Goal: Information Seeking & Learning: Learn about a topic

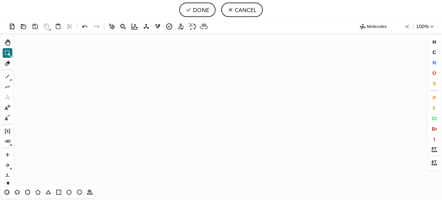
drag, startPoint x: 9, startPoint y: 191, endPoint x: 21, endPoint y: 185, distance: 13.8
click at [11, 190] on button "T" at bounding box center [7, 192] width 10 height 10
click at [198, 107] on icon "Created with Raphaël 2.3.0" at bounding box center [221, 109] width 411 height 153
drag, startPoint x: 9, startPoint y: 75, endPoint x: 27, endPoint y: 71, distance: 18.2
click at [10, 74] on icon at bounding box center [7, 76] width 7 height 7
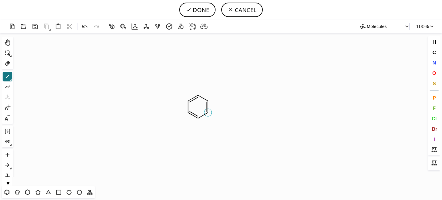
drag, startPoint x: 206, startPoint y: 112, endPoint x: 213, endPoint y: 111, distance: 7.3
click at [86, 23] on icon at bounding box center [85, 26] width 8 height 8
click at [437, 74] on button "O" at bounding box center [435, 73] width 10 height 10
drag, startPoint x: 228, startPoint y: 136, endPoint x: 304, endPoint y: 147, distance: 76.8
click at [229, 136] on tspan "O" at bounding box center [228, 136] width 3 height 4
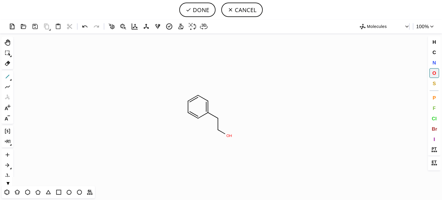
click at [7, 77] on icon at bounding box center [8, 77] width 4 height 4
click at [37, 192] on icon at bounding box center [37, 192] width 7 height 7
click at [8, 78] on icon at bounding box center [7, 76] width 7 height 7
click at [434, 75] on span "O" at bounding box center [434, 72] width 4 height 5
click at [167, 101] on tspan "O" at bounding box center [167, 101] width 3 height 4
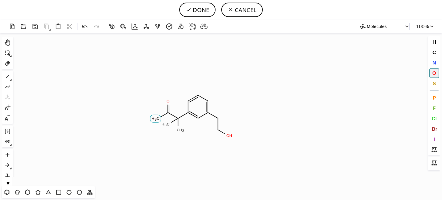
click at [154, 119] on tspan "O" at bounding box center [154, 119] width 3 height 4
click at [202, 8] on button "DONE" at bounding box center [197, 10] width 36 height 14
type input "C1C(C(C)(C)C(O)=O)=CC(CCO)=CC=1"
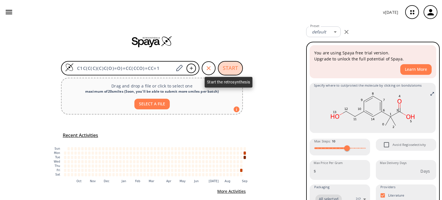
click at [231, 67] on button "START" at bounding box center [230, 68] width 25 height 14
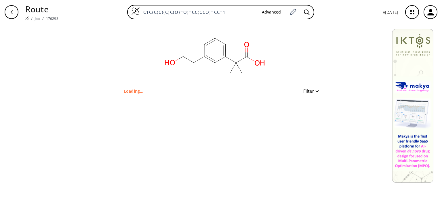
type input "C1=CC=C(CCO)C=C1C(C(=O)O)(C)C"
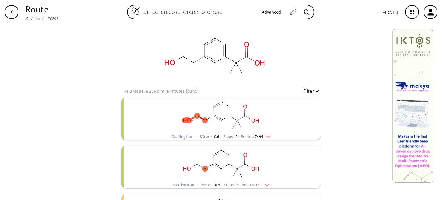
click at [267, 135] on img "clusters" at bounding box center [266, 135] width 7 height 5
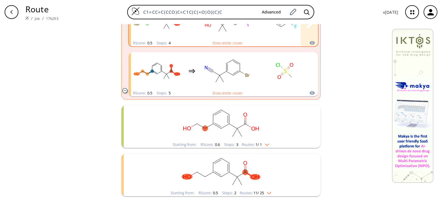
scroll to position [403, 0]
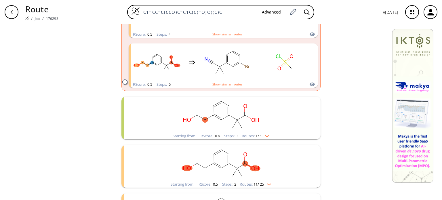
click at [267, 134] on img "clusters" at bounding box center [265, 135] width 7 height 5
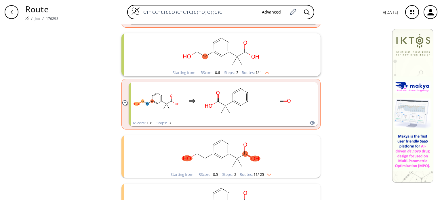
scroll to position [489, 0]
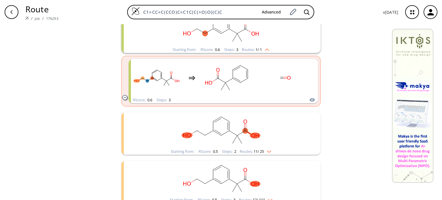
click at [266, 153] on img "clusters" at bounding box center [267, 150] width 7 height 5
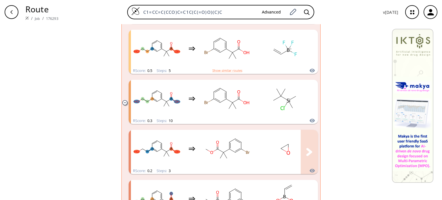
scroll to position [950, 0]
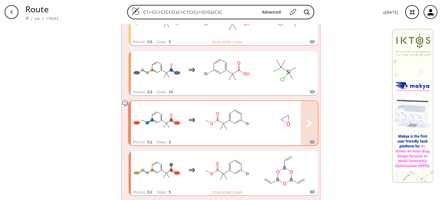
click at [213, 124] on rect "clusters" at bounding box center [227, 120] width 52 height 36
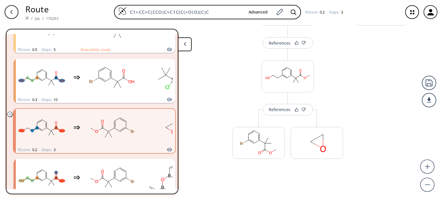
scroll to position [126, 0]
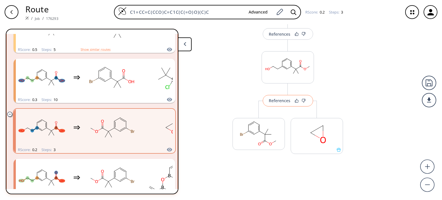
click at [275, 102] on div "References" at bounding box center [280, 101] width 22 height 4
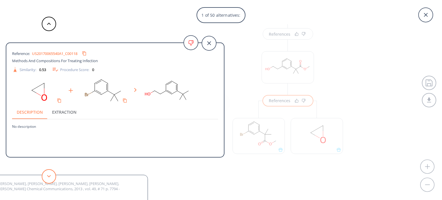
click at [52, 176] on button at bounding box center [49, 176] width 14 height 14
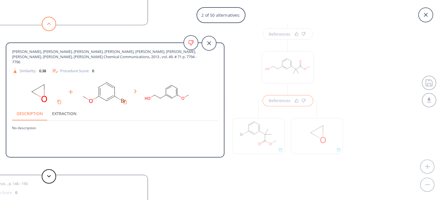
click at [49, 26] on button at bounding box center [49, 24] width 14 height 14
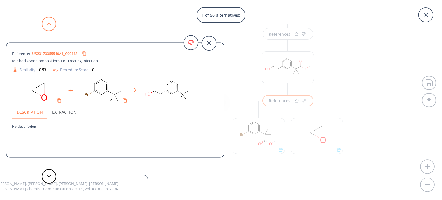
click at [52, 27] on button at bounding box center [49, 24] width 14 height 14
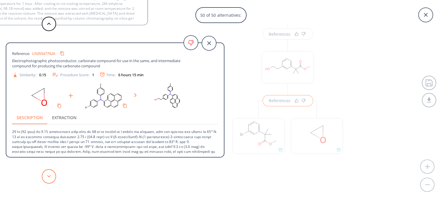
click at [45, 174] on button at bounding box center [49, 176] width 14 height 14
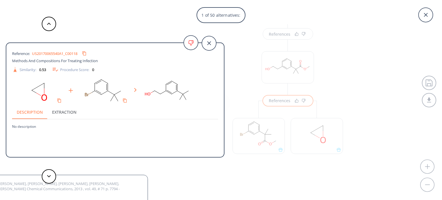
click at [260, 135] on div "1 of 50 alternatives: Reference: US20170065540A1_C00118 Methods And Composition…" at bounding box center [221, 100] width 442 height 200
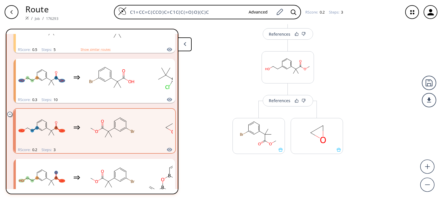
click at [260, 135] on rect at bounding box center [259, 132] width 52 height 29
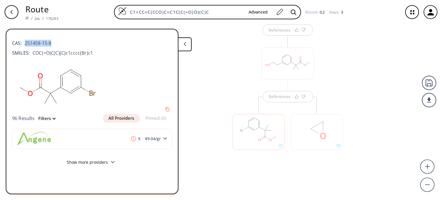
drag, startPoint x: 48, startPoint y: 44, endPoint x: 25, endPoint y: 46, distance: 22.8
click at [25, 46] on div "CAS: 251458-15-8" at bounding box center [92, 40] width 160 height 13
copy span "251458-15-8"
click at [274, 100] on div at bounding box center [259, 129] width 58 height 65
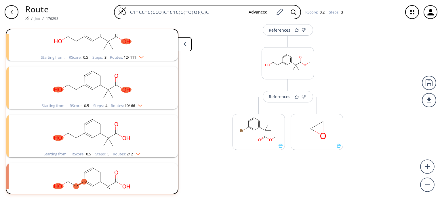
scroll to position [760, 0]
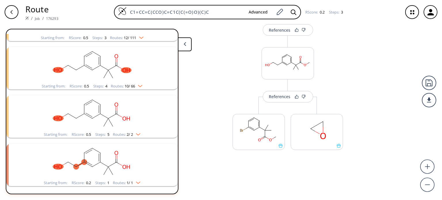
click at [271, 90] on div "References" at bounding box center [287, 90] width 53 height 23
click at [274, 97] on div "References" at bounding box center [280, 97] width 22 height 4
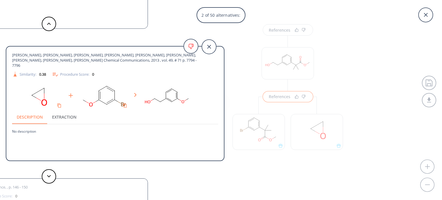
click at [67, 52] on span "Luo, Shuang, Yu, Da-Gang, Zhu, Ru-Yi, Wang, Xin, Wang, Lei, Shi, Zhang-Jie Chem…" at bounding box center [104, 60] width 185 height 16
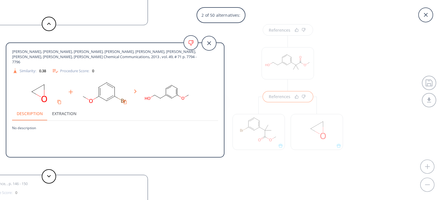
click at [261, 128] on div "2 of 50 alternatives: Reference: US20170065540A1_C00118 Methods And Composition…" at bounding box center [221, 100] width 442 height 200
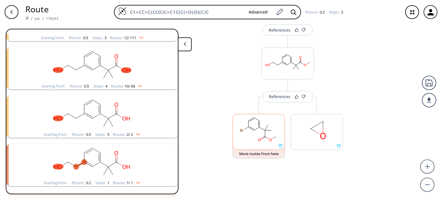
click at [257, 133] on rect at bounding box center [259, 128] width 52 height 29
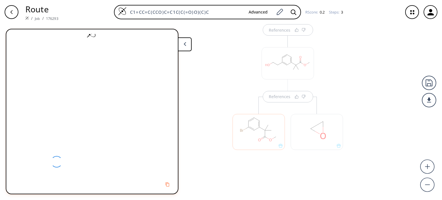
scroll to position [0, 0]
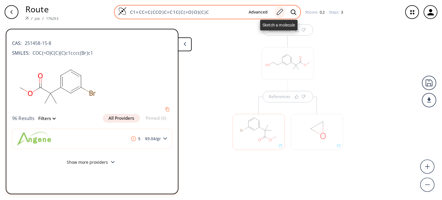
click at [281, 12] on icon at bounding box center [280, 12] width 6 height 6
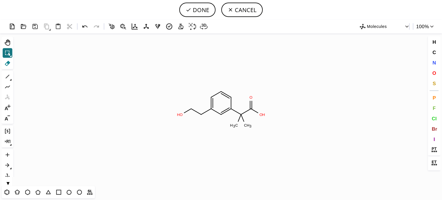
click at [4, 62] on icon at bounding box center [7, 63] width 7 height 7
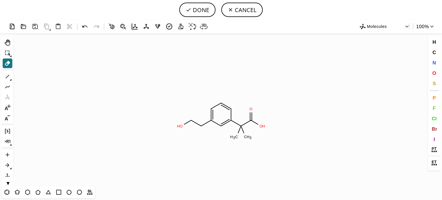
scroll to position [101, 0]
click at [185, 124] on icon at bounding box center [187, 122] width 7 height 4
click at [192, 122] on rect at bounding box center [188, 120] width 11 height 7
click at [178, 126] on tspan "2" at bounding box center [179, 127] width 2 height 4
click at [435, 128] on span "Br" at bounding box center [434, 128] width 5 height 5
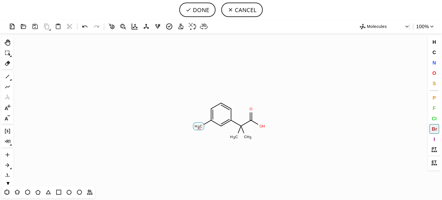
click at [200, 129] on tspan "Br" at bounding box center [200, 129] width 4 height 4
click at [7, 77] on icon at bounding box center [7, 76] width 7 height 7
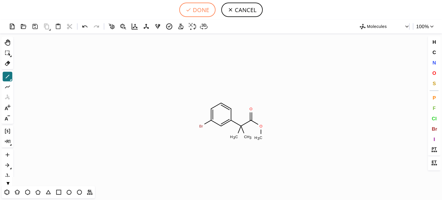
click at [205, 11] on button "DONE" at bounding box center [197, 10] width 36 height 14
type input "C1C(C(C)(C)C(OC)=O)=CC(Br)=CC=1"
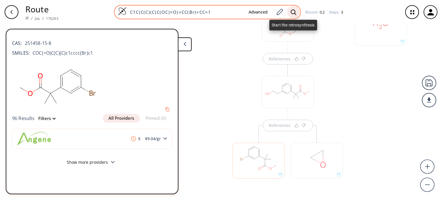
click at [293, 11] on icon at bounding box center [294, 12] width 6 height 6
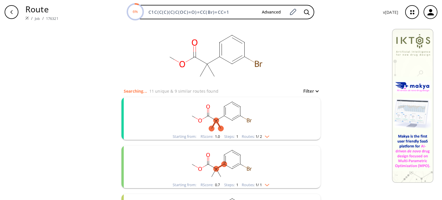
click at [266, 134] on img "clusters" at bounding box center [265, 135] width 7 height 5
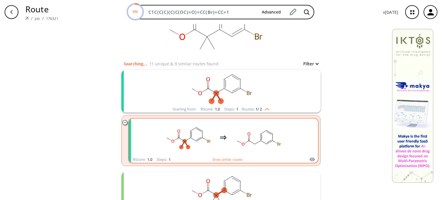
scroll to position [58, 0]
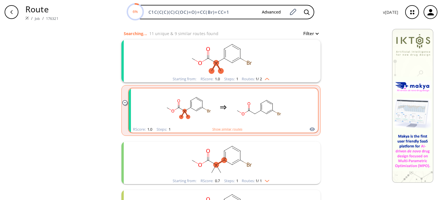
click at [228, 111] on div "clusters" at bounding box center [223, 107] width 122 height 38
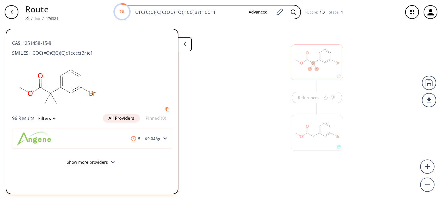
click at [304, 100] on div at bounding box center [317, 130] width 58 height 65
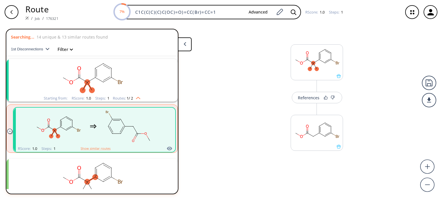
scroll to position [13, 0]
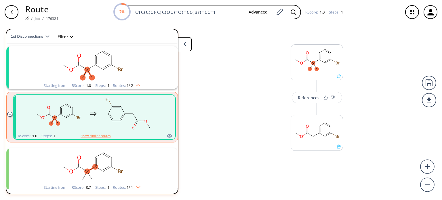
click at [304, 100] on div "References" at bounding box center [309, 98] width 22 height 4
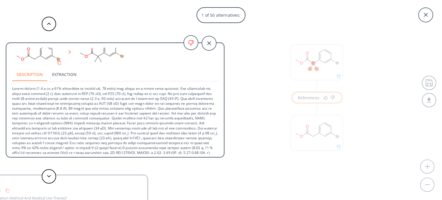
scroll to position [50, 0]
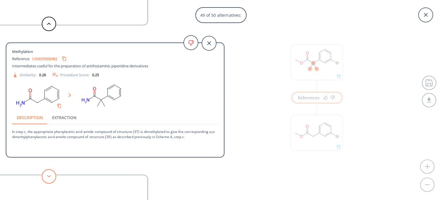
click at [50, 175] on icon at bounding box center [49, 176] width 4 height 3
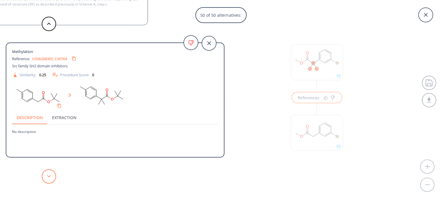
click at [52, 170] on button at bounding box center [49, 176] width 14 height 14
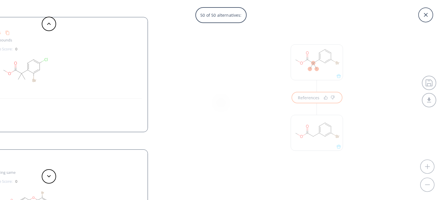
scroll to position [0, 0]
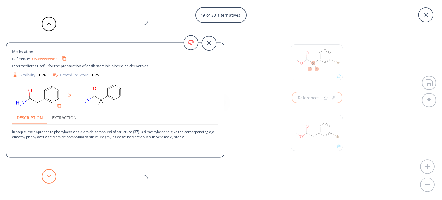
click at [52, 175] on button at bounding box center [49, 176] width 14 height 14
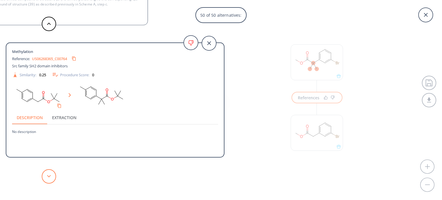
click at [52, 174] on button at bounding box center [49, 176] width 14 height 14
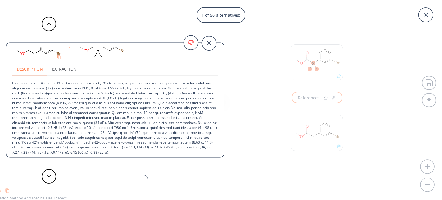
scroll to position [50, 0]
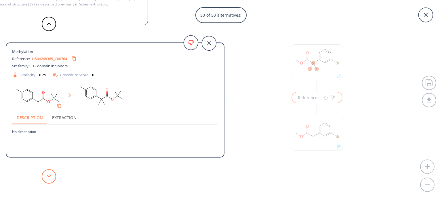
click at [46, 176] on button at bounding box center [49, 176] width 14 height 14
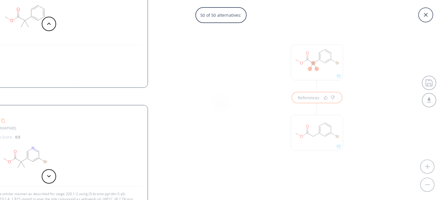
scroll to position [21, 0]
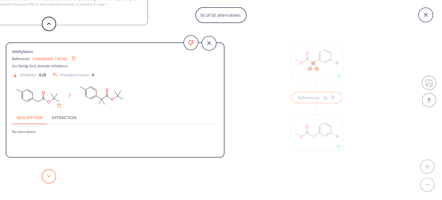
click at [54, 174] on button at bounding box center [49, 176] width 14 height 14
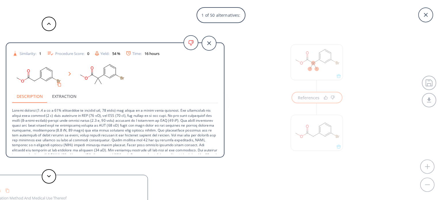
click at [144, 85] on div at bounding box center [115, 74] width 206 height 29
click at [52, 174] on button at bounding box center [49, 176] width 14 height 14
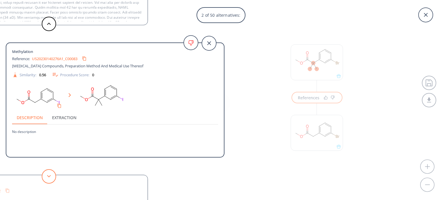
click at [52, 174] on button at bounding box center [49, 176] width 14 height 14
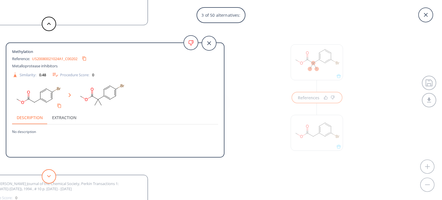
click at [52, 173] on button at bounding box center [49, 176] width 14 height 14
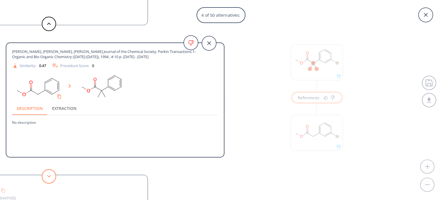
click at [52, 173] on button at bounding box center [49, 176] width 14 height 14
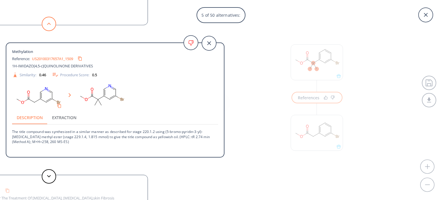
click at [48, 26] on button at bounding box center [49, 24] width 14 height 14
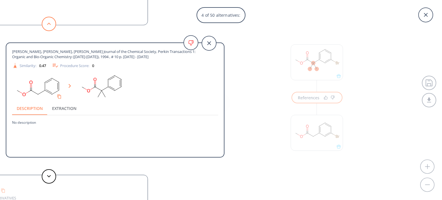
click at [48, 26] on button at bounding box center [49, 24] width 14 height 14
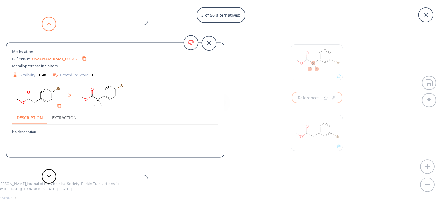
click at [48, 26] on button at bounding box center [49, 24] width 14 height 14
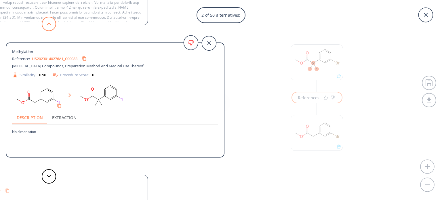
click at [48, 26] on button at bounding box center [49, 24] width 14 height 14
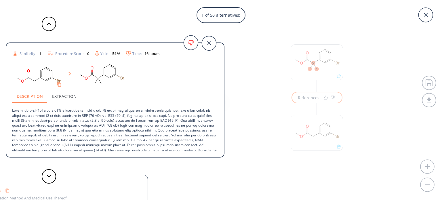
drag, startPoint x: 225, startPoint y: 123, endPoint x: 221, endPoint y: 139, distance: 16.5
click at [226, 143] on div "1 of 50 alternatives: Methylation Reference: WO2006025979A2_0450 Modulators Of …" at bounding box center [221, 100] width 442 height 200
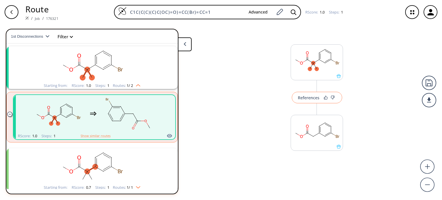
click at [307, 98] on div "References" at bounding box center [309, 98] width 22 height 4
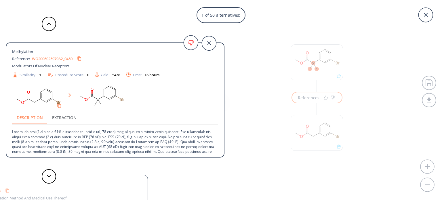
drag, startPoint x: 225, startPoint y: 91, endPoint x: 223, endPoint y: 113, distance: 22.2
click at [223, 113] on div "Methylation Reference: WO2006025979A2_0450 Modulators Of Nuclear Receptors Simi…" at bounding box center [115, 100] width 219 height 115
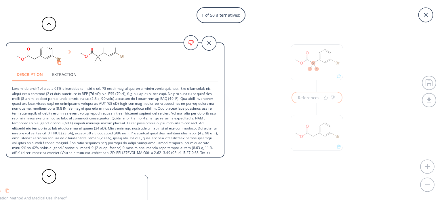
scroll to position [50, 0]
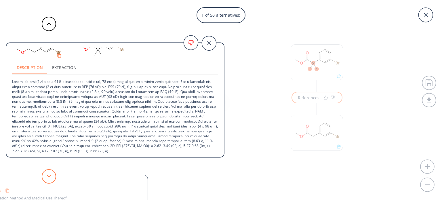
click at [53, 172] on button at bounding box center [49, 176] width 14 height 14
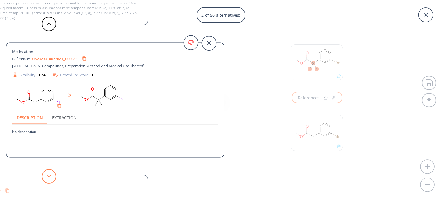
click at [50, 173] on button at bounding box center [49, 176] width 14 height 14
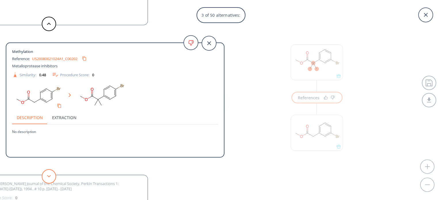
click at [50, 173] on button at bounding box center [49, 176] width 14 height 14
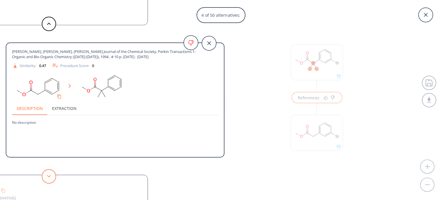
click at [50, 173] on button at bounding box center [49, 176] width 14 height 14
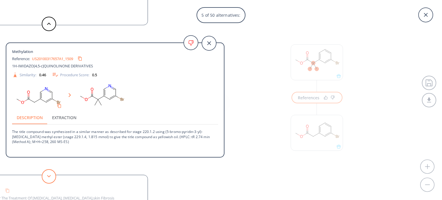
click at [50, 173] on button at bounding box center [49, 176] width 14 height 14
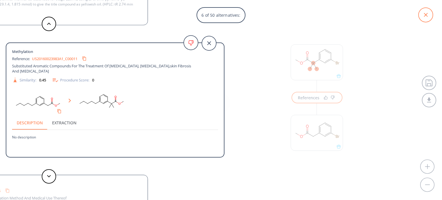
click at [428, 12] on icon at bounding box center [426, 15] width 14 height 14
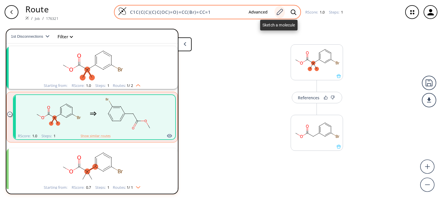
click at [278, 12] on icon at bounding box center [280, 11] width 8 height 7
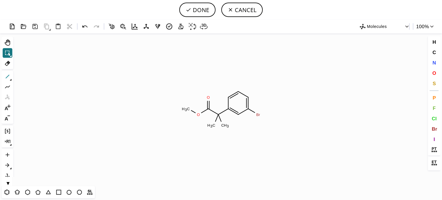
click at [6, 77] on icon at bounding box center [7, 76] width 7 height 7
click at [434, 53] on span "C" at bounding box center [433, 52] width 3 height 5
click at [260, 118] on tspan "C" at bounding box center [259, 118] width 3 height 4
click at [8, 65] on icon at bounding box center [7, 63] width 7 height 7
click at [259, 115] on tspan "Br" at bounding box center [258, 115] width 4 height 4
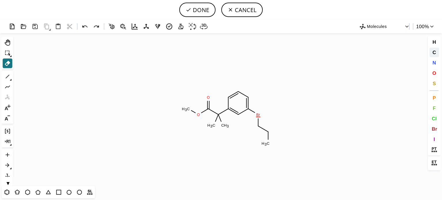
click at [434, 49] on button "C" at bounding box center [435, 53] width 10 height 10
click at [256, 116] on tspan "C" at bounding box center [256, 116] width 3 height 4
click at [7, 64] on icon at bounding box center [7, 63] width 7 height 7
drag, startPoint x: 267, startPoint y: 138, endPoint x: 264, endPoint y: 149, distance: 11.9
click at [267, 138] on icon at bounding box center [268, 135] width 6 height 11
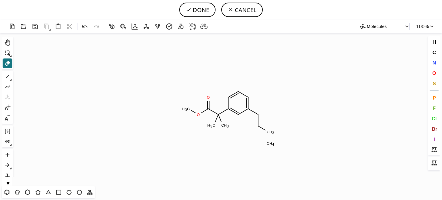
click at [273, 144] on tspan "4" at bounding box center [273, 144] width 2 height 4
click at [270, 147] on rect at bounding box center [270, 143] width 10 height 7
click at [432, 73] on button "O" at bounding box center [435, 73] width 10 height 10
click at [270, 132] on tspan "O" at bounding box center [270, 132] width 3 height 4
click at [207, 8] on button "DONE" at bounding box center [197, 10] width 36 height 14
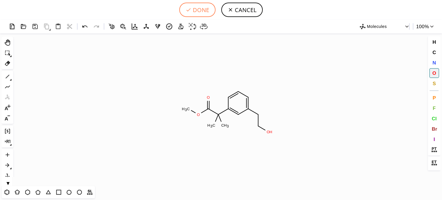
type input "C1=CC=C(CCO)C=C1C(C(=O)OC)(C)C"
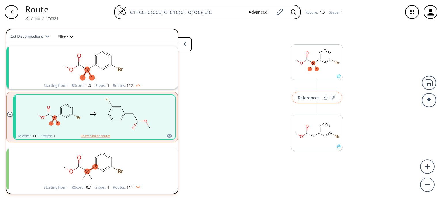
click at [309, 98] on div "References" at bounding box center [309, 98] width 22 height 4
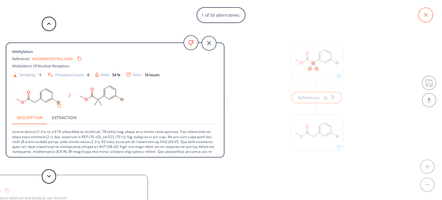
click at [428, 13] on icon at bounding box center [426, 15] width 4 height 4
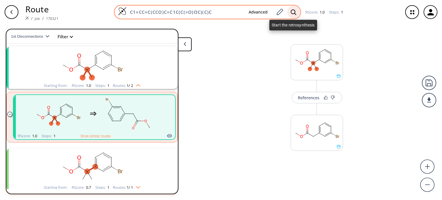
click at [294, 11] on icon at bounding box center [294, 12] width 6 height 6
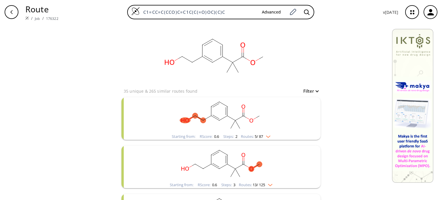
click at [269, 138] on div "Starting from: RScore : 0.6 Steps : 2 Routes: 5 / 87" at bounding box center [221, 136] width 107 height 7
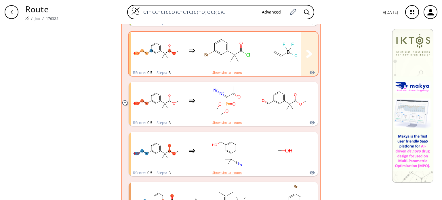
scroll to position [173, 0]
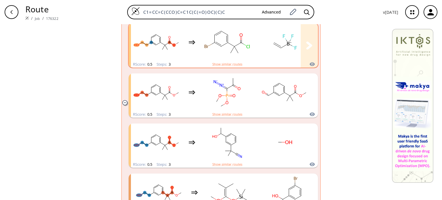
click at [261, 48] on rect "clusters" at bounding box center [285, 42] width 52 height 36
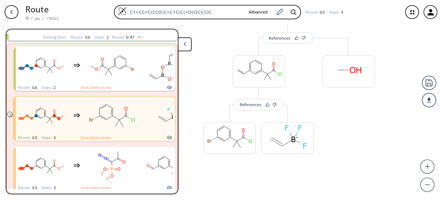
scroll to position [126, 0]
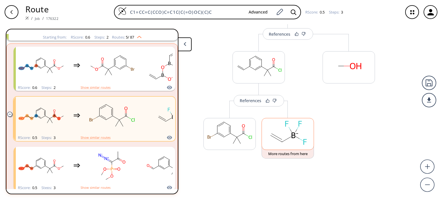
click at [284, 137] on rect at bounding box center [288, 132] width 52 height 29
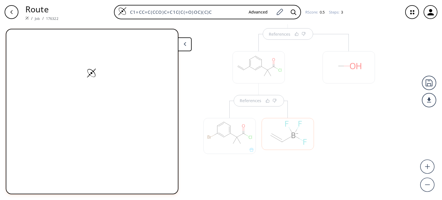
scroll to position [0, 0]
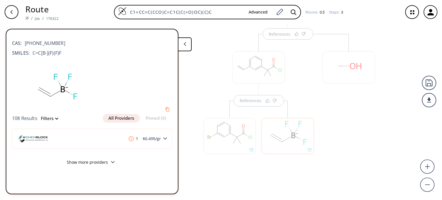
click at [335, 104] on div at bounding box center [349, 105] width 58 height 143
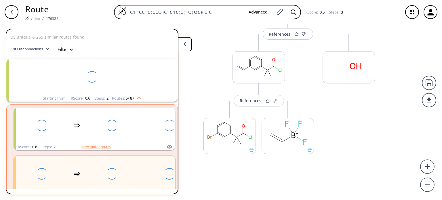
scroll to position [61, 0]
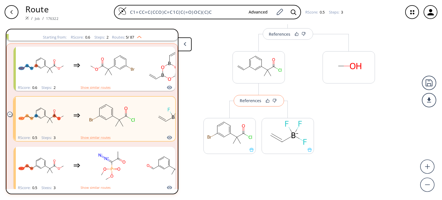
click at [248, 100] on div "References" at bounding box center [251, 101] width 22 height 4
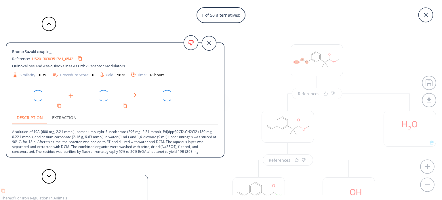
scroll to position [61, 0]
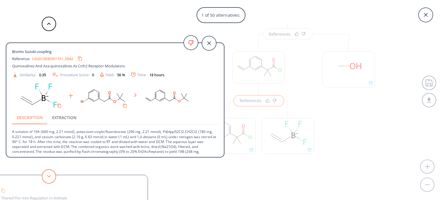
click at [48, 174] on button at bounding box center [49, 176] width 14 height 14
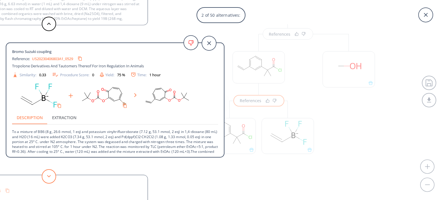
click at [48, 174] on button at bounding box center [49, 176] width 14 height 14
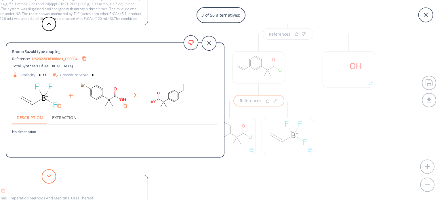
click at [48, 174] on button at bounding box center [49, 176] width 14 height 14
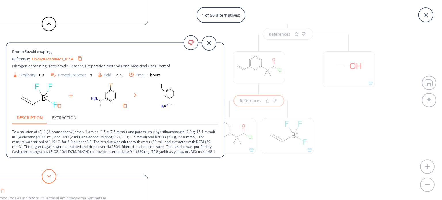
click at [48, 174] on button at bounding box center [49, 176] width 14 height 14
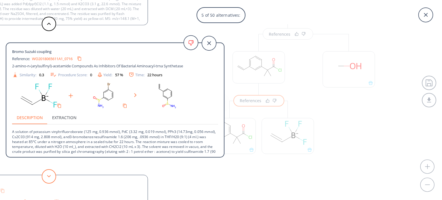
click at [48, 174] on button at bounding box center [49, 176] width 14 height 14
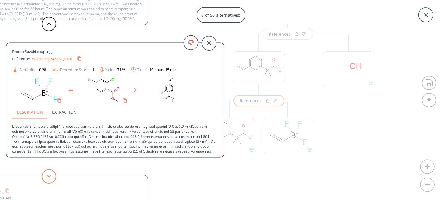
click at [48, 174] on button at bounding box center [49, 176] width 14 height 14
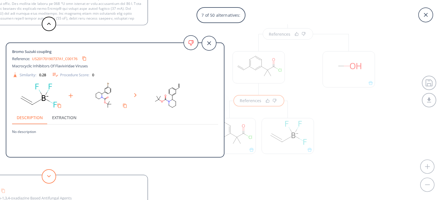
click at [48, 174] on button at bounding box center [49, 176] width 14 height 14
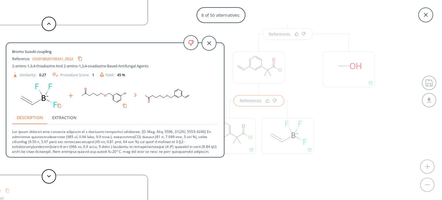
click at [355, 136] on div "8 of 50 alternatives: Bromo Suzuki coupling Reference: US20130303517A1_0542 Qui…" at bounding box center [221, 100] width 442 height 200
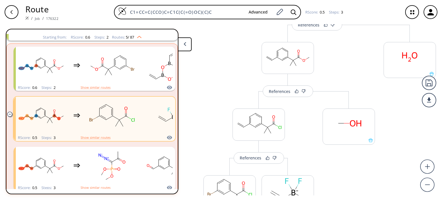
scroll to position [69, 0]
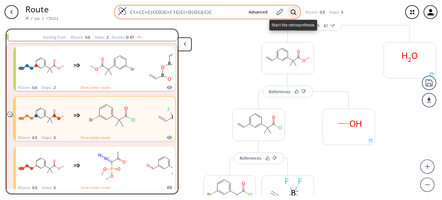
click at [291, 13] on icon at bounding box center [293, 11] width 5 height 5
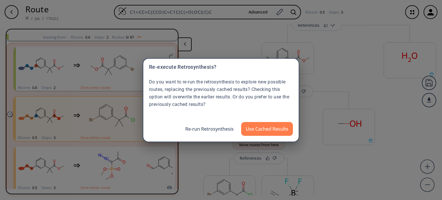
drag, startPoint x: 275, startPoint y: 130, endPoint x: 278, endPoint y: 130, distance: 2.9
click at [277, 130] on button "Use Cached Results" at bounding box center [267, 129] width 52 height 14
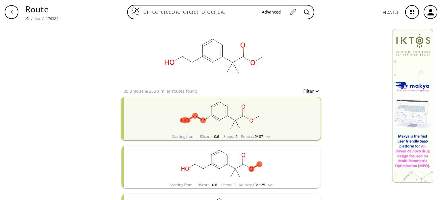
click at [271, 136] on div "Starting from: RScore : 0.6 Steps : 2 Routes: 5 / 87" at bounding box center [221, 136] width 107 height 7
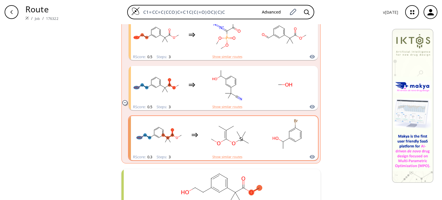
scroll to position [317, 0]
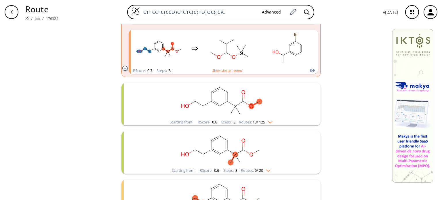
click at [272, 124] on div "Starting from: RScore : 0.6 Steps : 3 Routes: 13 / 125" at bounding box center [221, 122] width 111 height 7
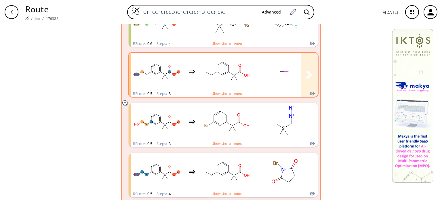
scroll to position [547, 0]
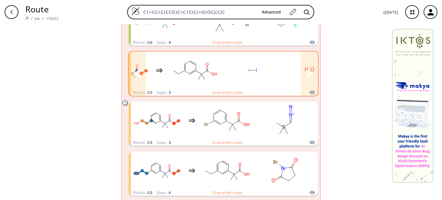
click at [219, 73] on div "clusters" at bounding box center [216, 71] width 237 height 38
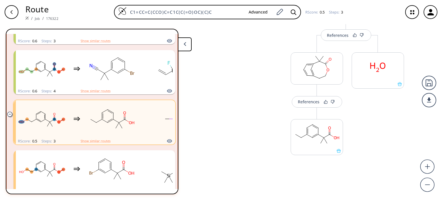
scroll to position [126, 0]
click at [312, 134] on ellipse at bounding box center [313, 136] width 4 height 4
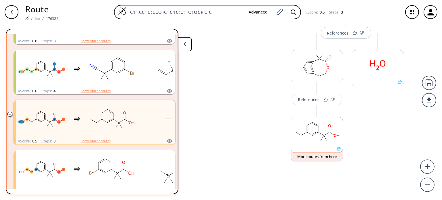
click at [313, 132] on rect at bounding box center [317, 131] width 52 height 29
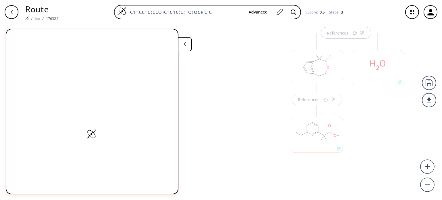
scroll to position [130, 0]
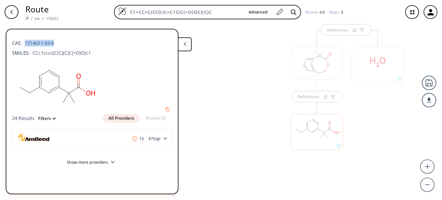
drag, startPoint x: 24, startPoint y: 42, endPoint x: 64, endPoint y: 43, distance: 39.2
click at [64, 43] on div "CAS: 1314651-69-8" at bounding box center [92, 40] width 160 height 13
copy span "1314651-69-8"
click at [311, 100] on div at bounding box center [317, 129] width 58 height 65
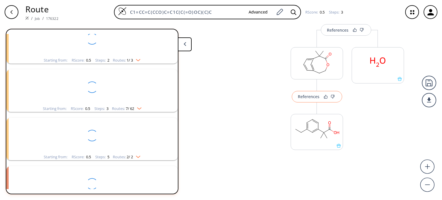
scroll to position [859, 0]
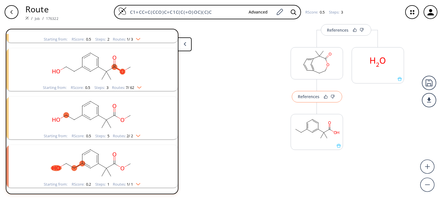
click at [310, 98] on div "References" at bounding box center [309, 97] width 22 height 4
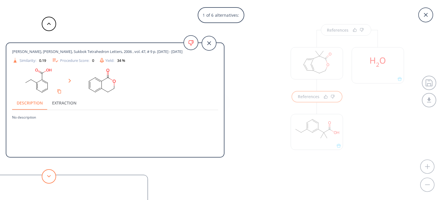
click at [52, 176] on button at bounding box center [49, 176] width 14 height 14
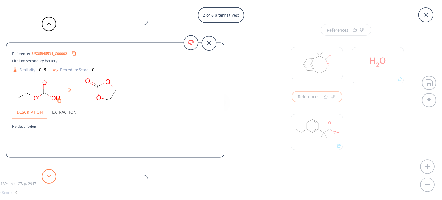
click at [52, 176] on button at bounding box center [49, 176] width 14 height 14
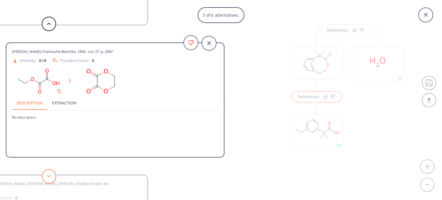
click at [52, 176] on button at bounding box center [49, 176] width 14 height 14
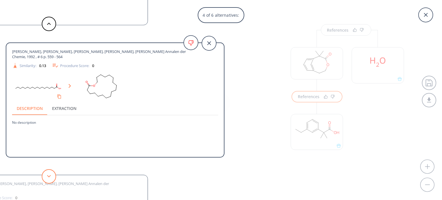
click at [52, 176] on button at bounding box center [49, 176] width 14 height 14
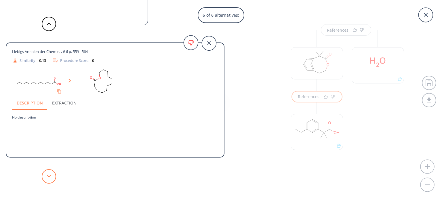
click at [52, 176] on button at bounding box center [49, 176] width 14 height 14
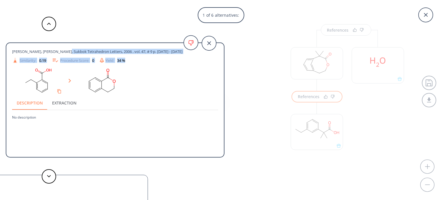
drag, startPoint x: 155, startPoint y: 55, endPoint x: 59, endPoint y: 52, distance: 96.2
click at [59, 52] on div "[PERSON_NAME], [PERSON_NAME], Sukbok Tetrahedron Letters, 2006 , vol. 47, # 9 p…" at bounding box center [115, 56] width 206 height 15
copy div "Tetrahedron Letters, 2006 , vol. 47, # 9 p. [DATE] - [DATE] Similarity: 0.19 Pr…"
